Goal: Transaction & Acquisition: Purchase product/service

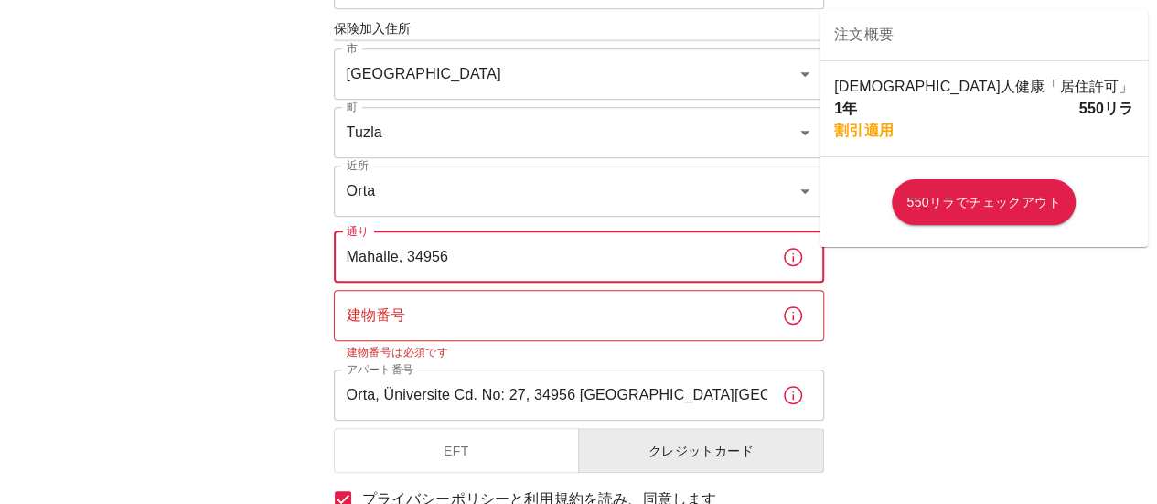
scroll to position [681, 0]
click at [516, 259] on input "Mahalle, 34956" at bounding box center [551, 258] width 434 height 51
click at [718, 400] on input "Orta, Üniversite Cd. No: 27, 34956 [GEOGRAPHIC_DATA][GEOGRAPHIC_DATA], [GEOGRAP…" at bounding box center [551, 396] width 434 height 51
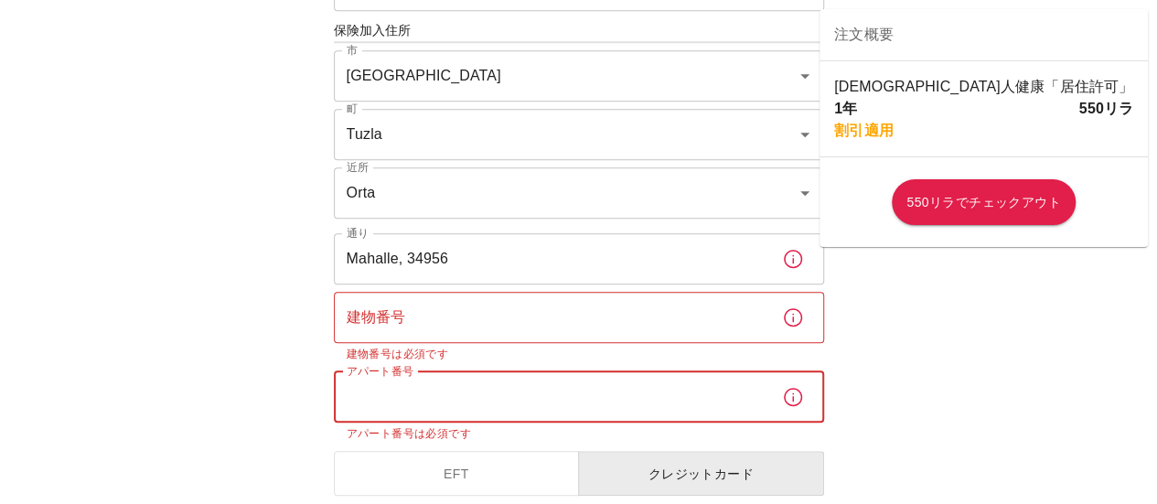
paste input "Orta, Üniversite Cd. No: 27, 34956 [GEOGRAPHIC_DATA][GEOGRAPHIC_DATA], [GEOGRAP…"
type input "Orta, Üniversite Cd. No: 27, 34956 [GEOGRAPHIC_DATA][GEOGRAPHIC_DATA], [GEOGRAP…"
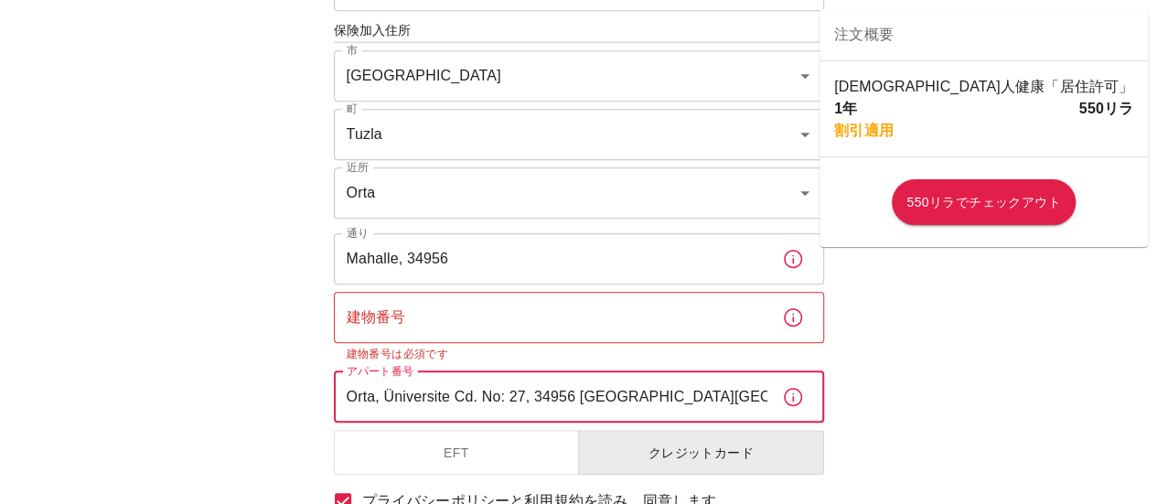
click at [750, 394] on input "Orta, Üniversite Cd. No: 27, 34956 [GEOGRAPHIC_DATA][GEOGRAPHIC_DATA], [GEOGRAP…" at bounding box center [551, 396] width 434 height 51
click at [388, 399] on input "[GEOGRAPHIC_DATA]" at bounding box center [551, 396] width 434 height 51
type input "[GEOGRAPHIC_DATA]"
click at [507, 312] on input "建物番号" at bounding box center [551, 317] width 434 height 51
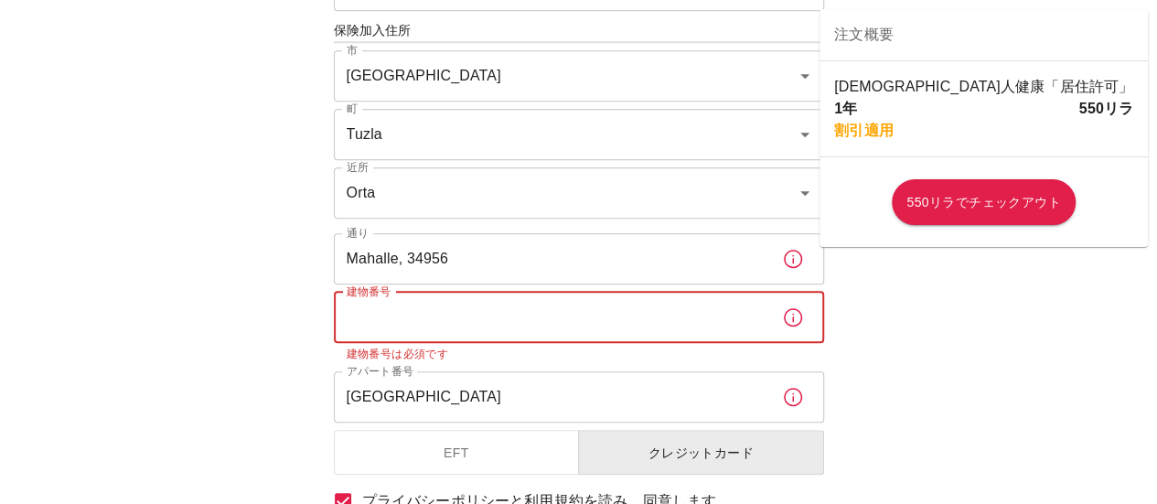
click at [478, 253] on input "Mahalle, 34956" at bounding box center [551, 258] width 434 height 51
click at [423, 329] on input "建物番号" at bounding box center [551, 317] width 434 height 51
type input "ー"
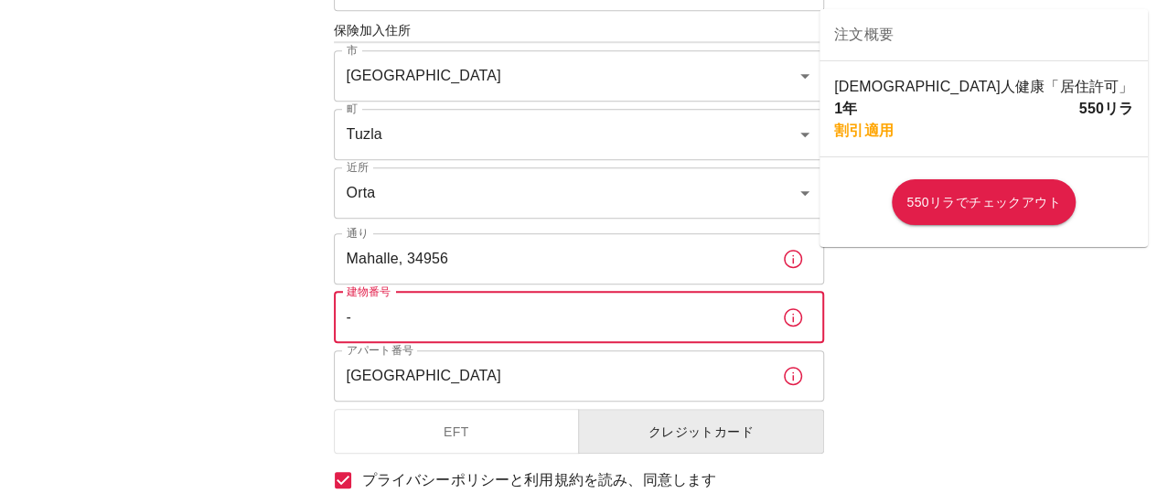
type input "-"
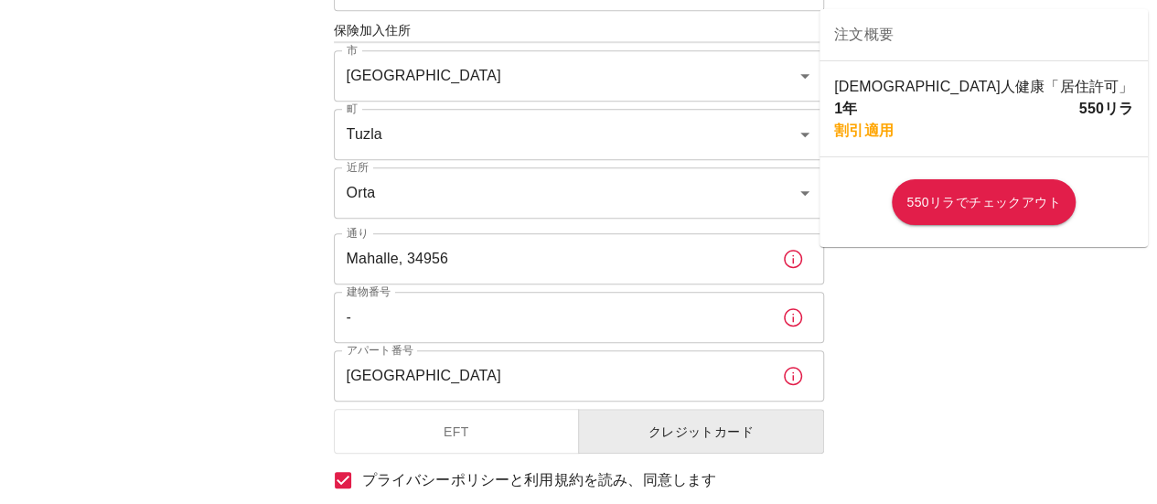
click at [214, 296] on div "海外の健康保険に申し込むには、いくつかの詳細を再確認しましょう。 始めるには、いくつかの質問に答えてください。 開始日： [DATE] 開始日： 保険期間 1…" at bounding box center [578, 31] width 1157 height 1425
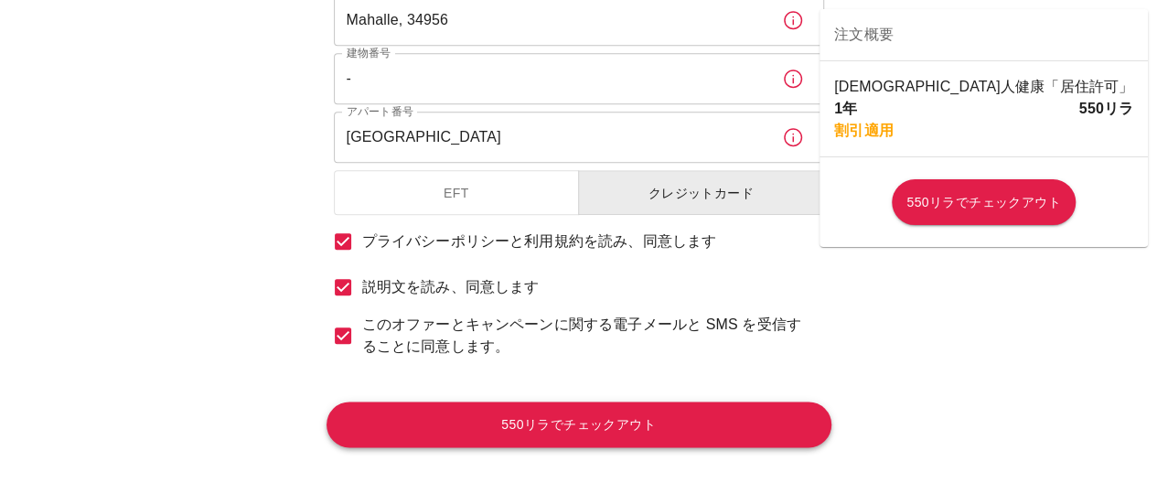
click at [573, 425] on font "550リラでチェックアウト" at bounding box center [578, 425] width 155 height 15
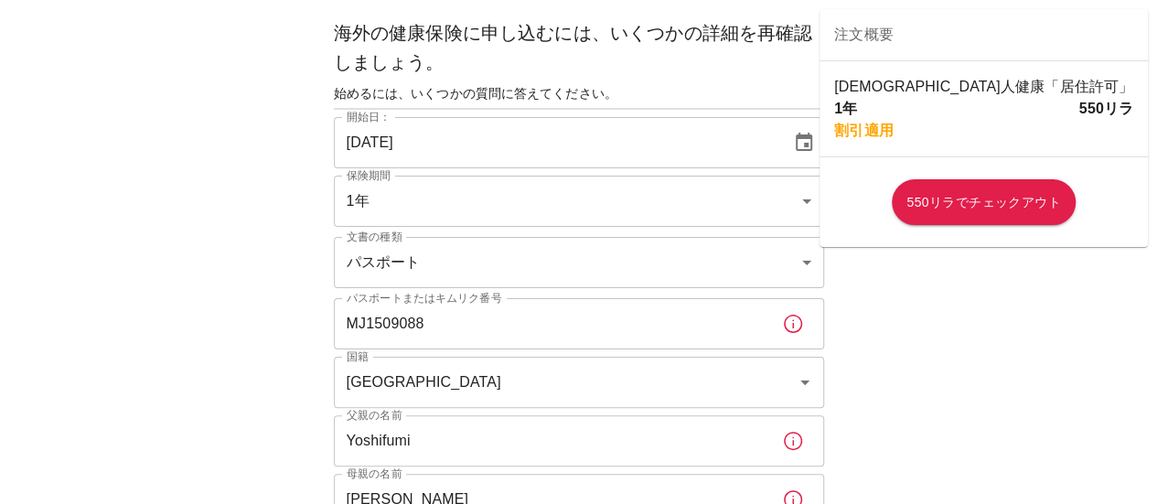
scroll to position [0, 0]
